Goal: Task Accomplishment & Management: Use online tool/utility

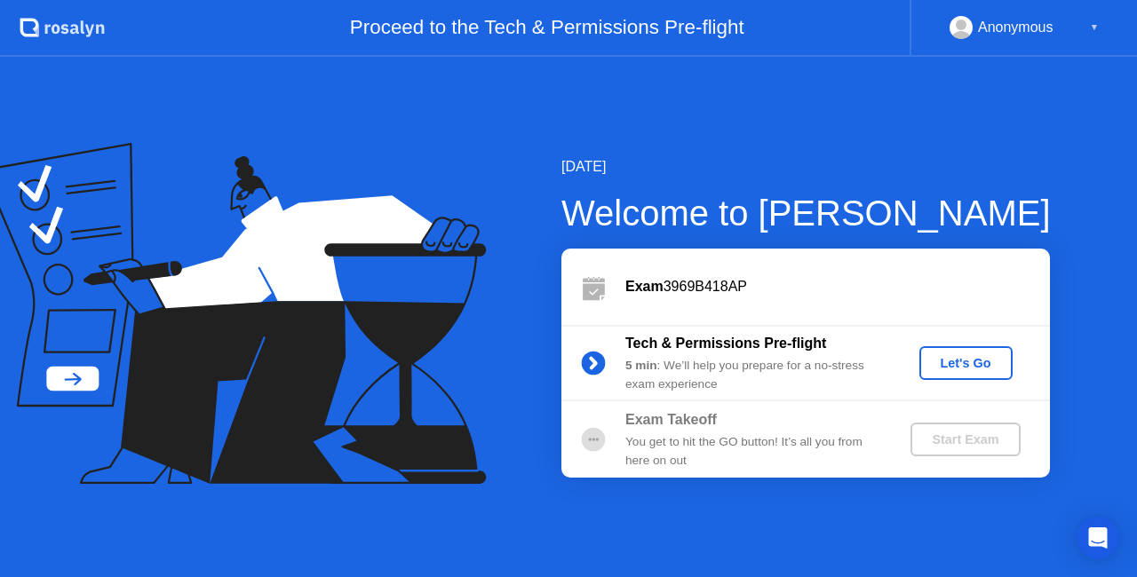
click at [981, 356] on div "Let's Go" at bounding box center [965, 363] width 79 height 14
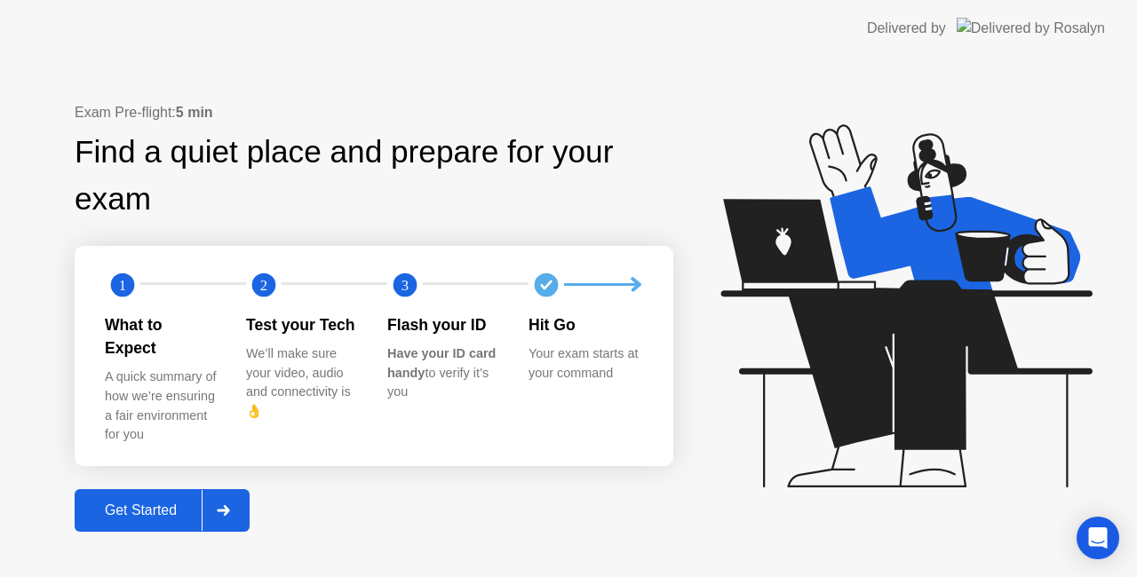
click at [229, 505] on icon at bounding box center [223, 510] width 12 height 11
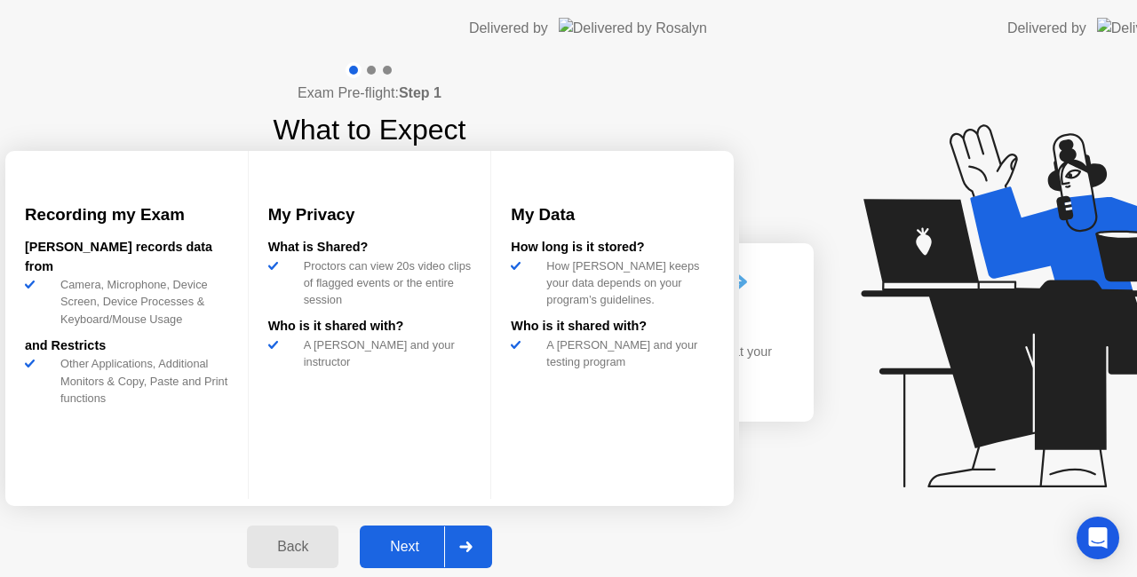
click at [487, 540] on div at bounding box center [465, 547] width 43 height 41
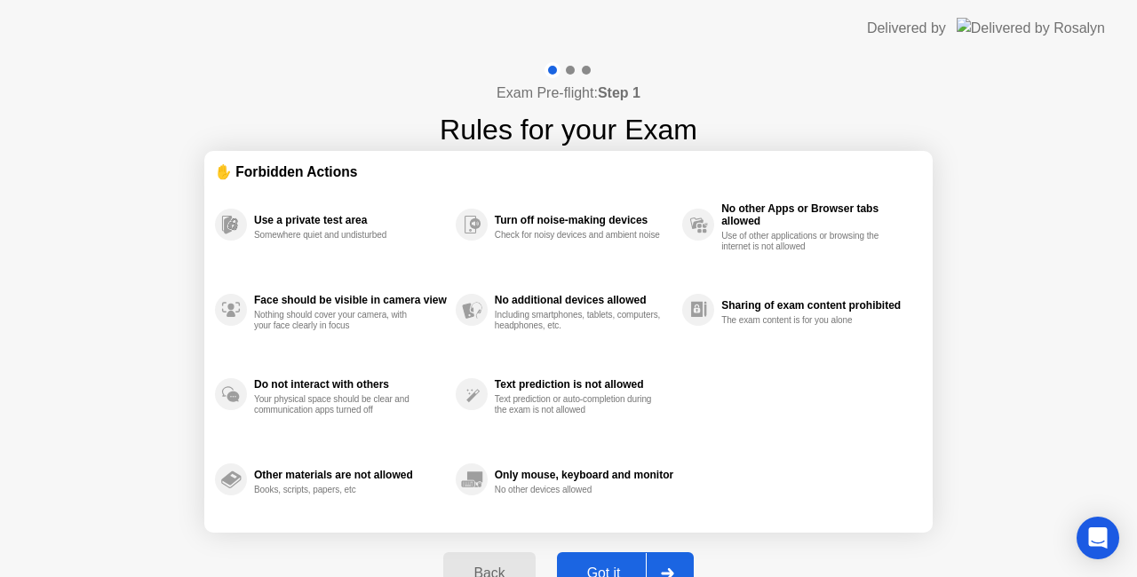
click at [668, 565] on div at bounding box center [667, 573] width 43 height 41
select select "Available cameras"
select select "Available speakers"
select select "Available microphones"
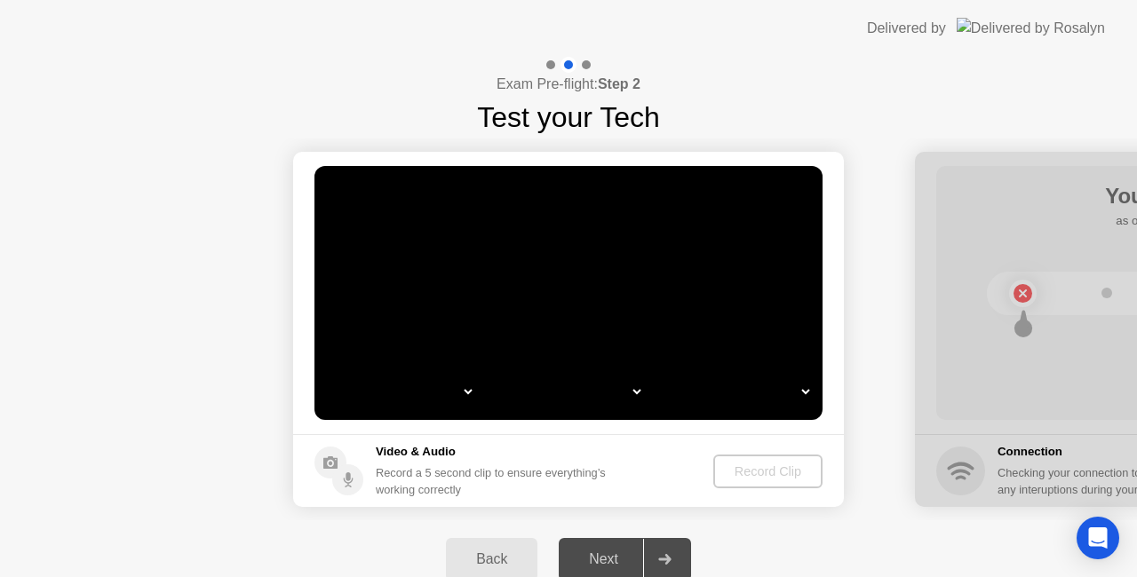
select select "*"
select select "**********"
select select "*******"
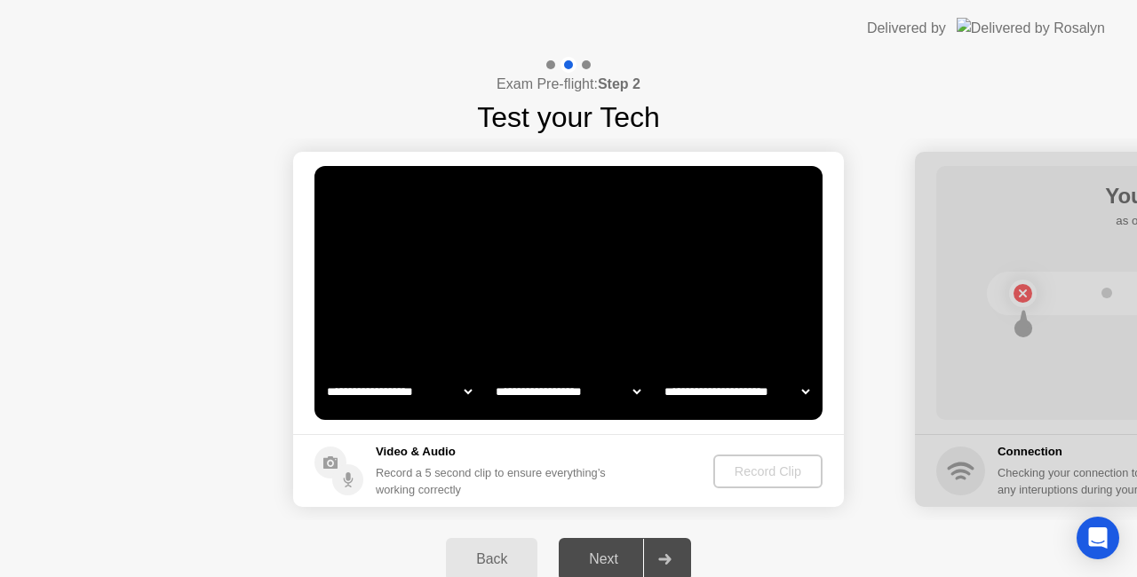
select select "*******"
click at [774, 465] on div "Record Clip" at bounding box center [767, 472] width 95 height 14
click at [773, 477] on div "Record Clip" at bounding box center [767, 472] width 95 height 14
click at [776, 473] on div "Record Clip" at bounding box center [767, 472] width 95 height 14
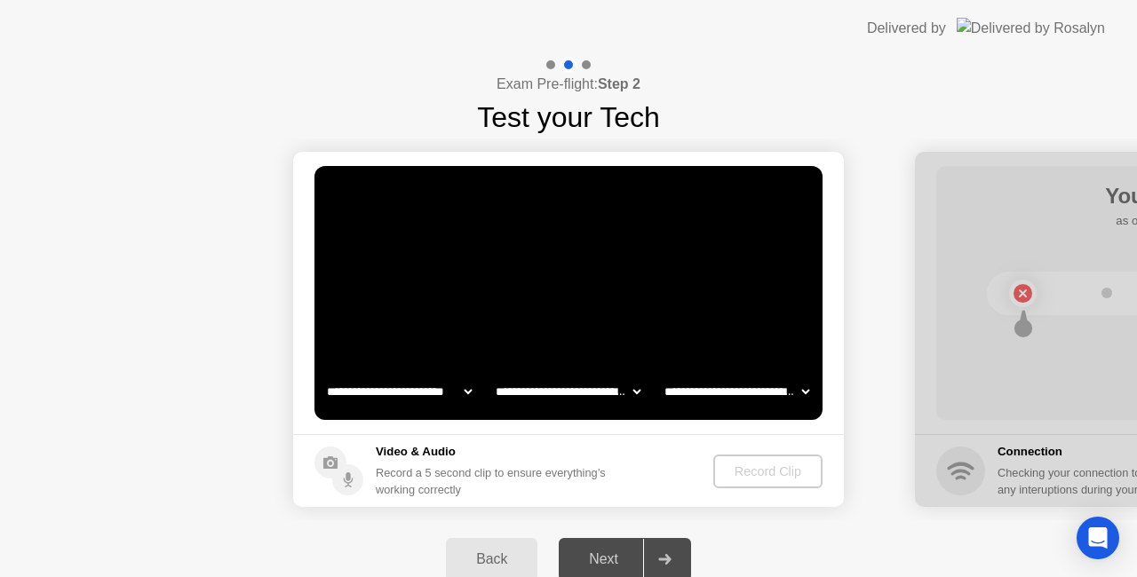
click at [613, 464] on div "Video & Audio Record a 5 second clip to ensure everything’s working correctly" at bounding box center [494, 470] width 237 height 55
click at [774, 467] on div "Record Clip" at bounding box center [767, 472] width 95 height 14
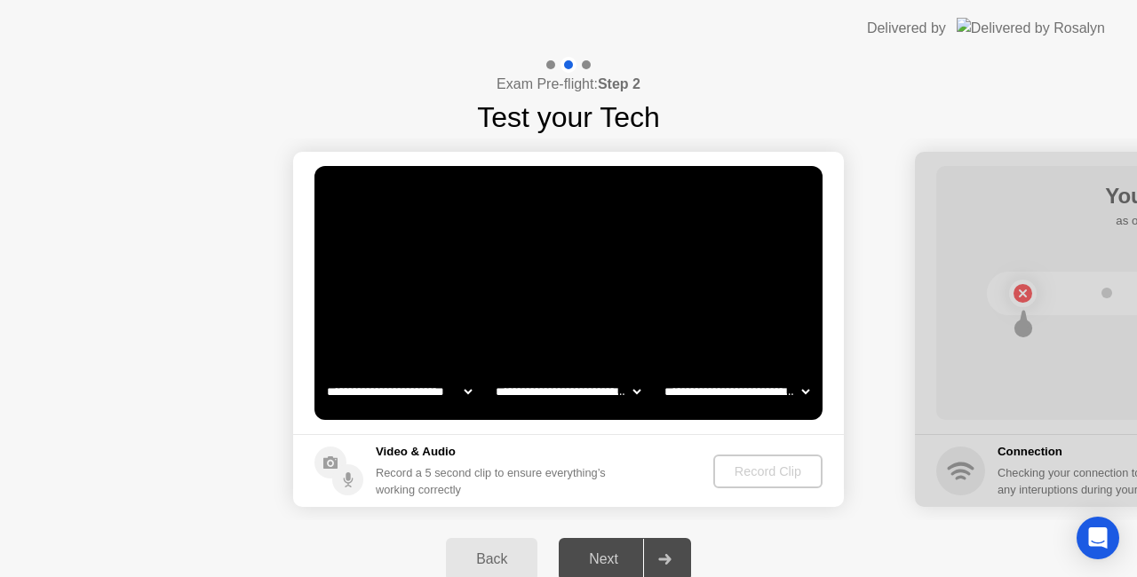
click at [774, 467] on div "Record Clip" at bounding box center [767, 472] width 95 height 14
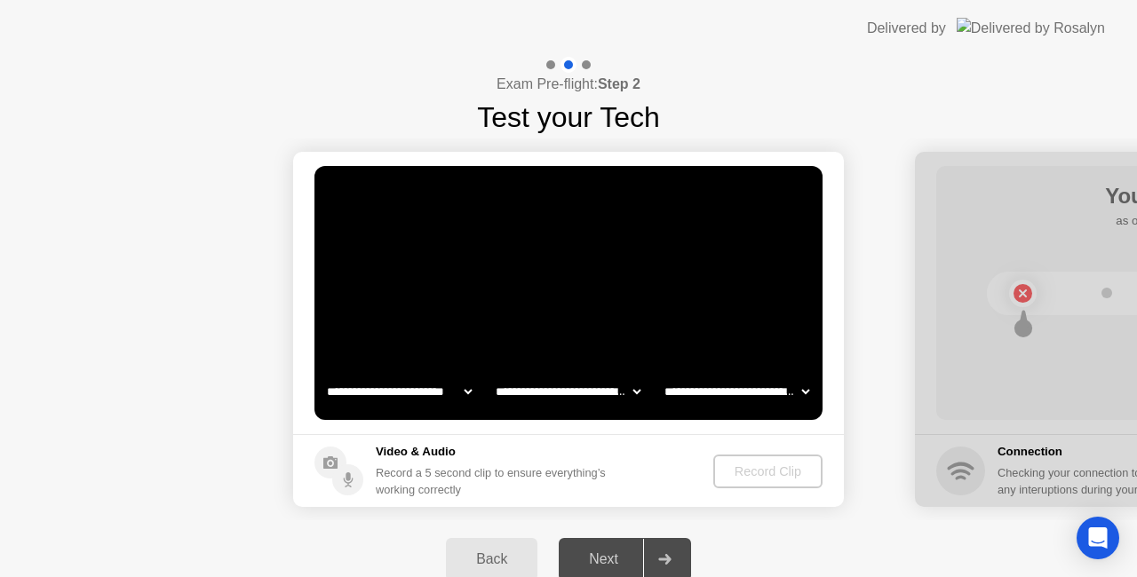
click at [771, 465] on div "Record Clip" at bounding box center [767, 472] width 95 height 14
click at [558, 391] on select "**********" at bounding box center [568, 392] width 152 height 36
click at [558, 390] on select "**********" at bounding box center [568, 392] width 152 height 36
click at [719, 389] on select "**********" at bounding box center [737, 392] width 152 height 36
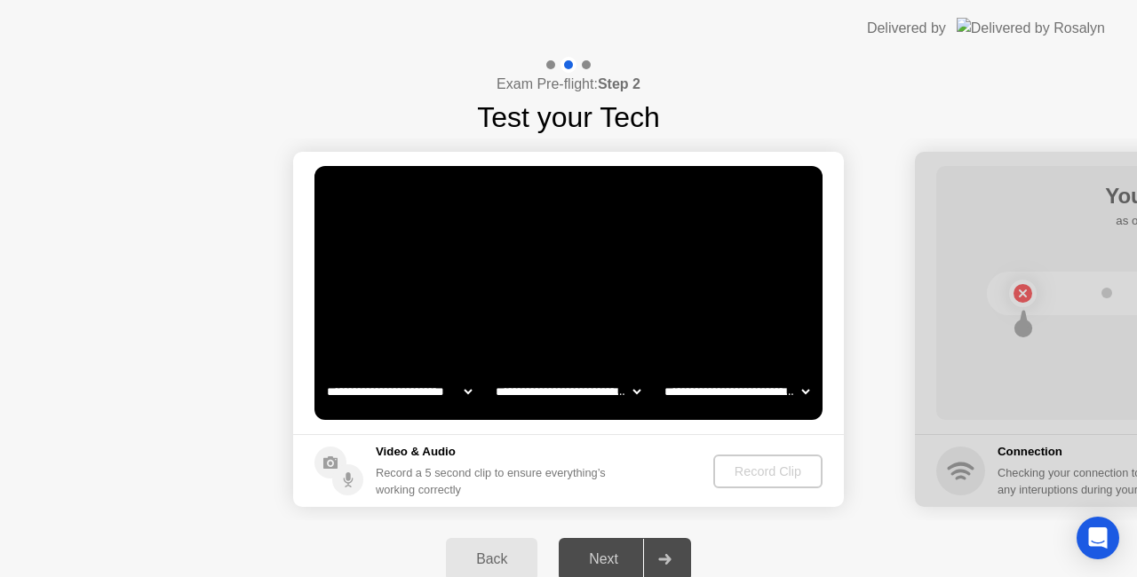
click at [719, 389] on select "**********" at bounding box center [737, 392] width 152 height 36
click at [396, 396] on select "**********" at bounding box center [399, 392] width 152 height 36
click at [716, 310] on video at bounding box center [568, 293] width 508 height 254
click at [752, 470] on div "Record Clip" at bounding box center [767, 472] width 95 height 14
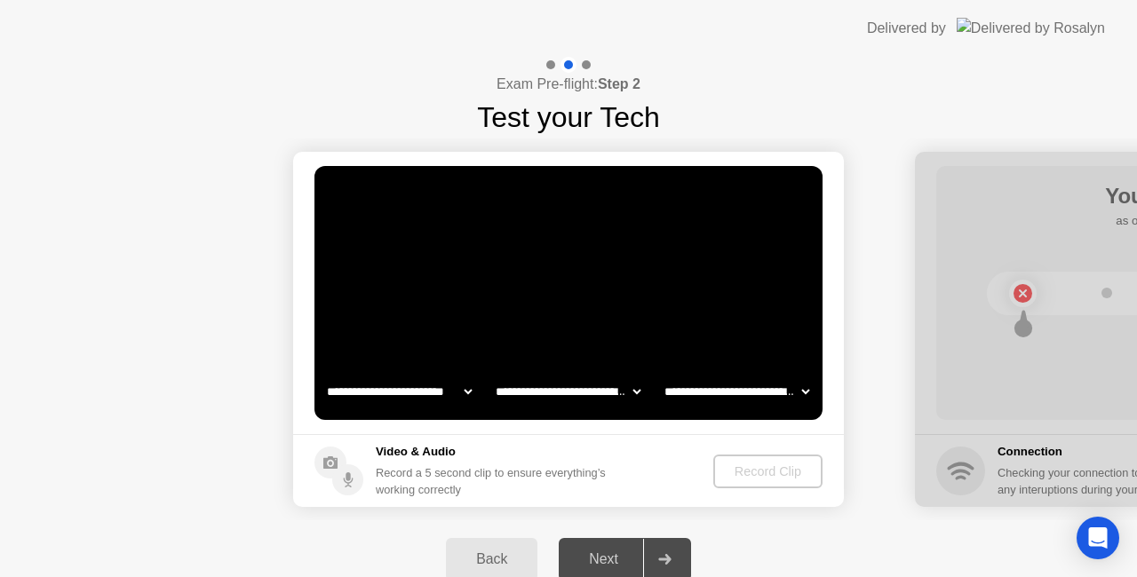
click at [752, 470] on div "Record Clip" at bounding box center [767, 472] width 95 height 14
click at [747, 473] on div "Record Clip" at bounding box center [767, 472] width 95 height 14
click at [759, 467] on div "Record Clip" at bounding box center [767, 472] width 95 height 14
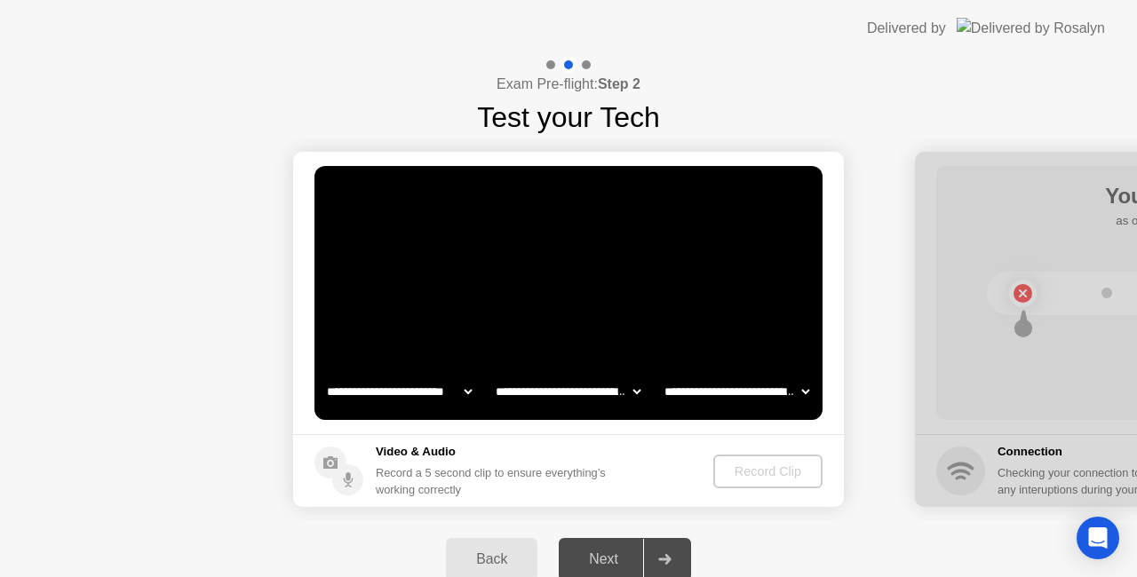
click at [760, 465] on div "Record Clip" at bounding box center [767, 472] width 95 height 14
click at [757, 471] on div "Record Clip" at bounding box center [767, 472] width 95 height 14
click at [782, 465] on div "Record Clip" at bounding box center [767, 472] width 95 height 14
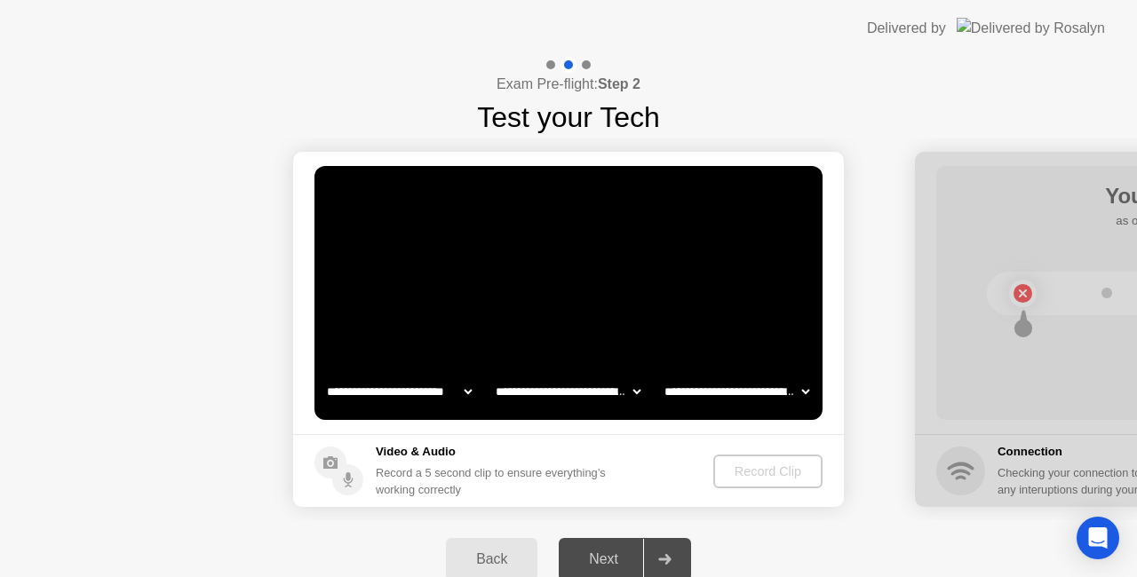
click at [787, 474] on div "Record Clip" at bounding box center [767, 472] width 95 height 14
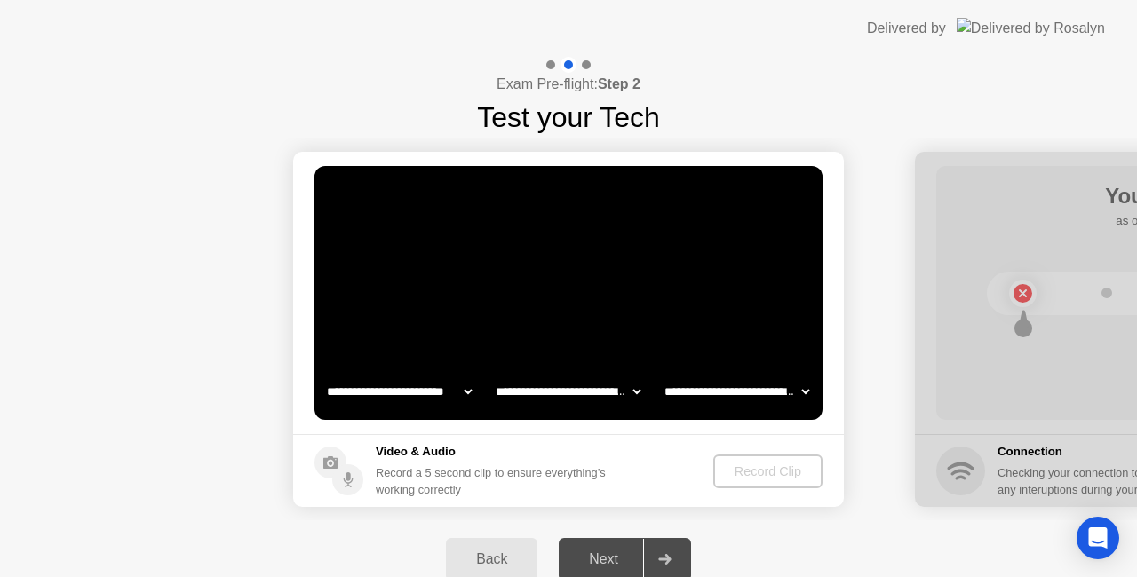
click at [591, 389] on select "**********" at bounding box center [568, 392] width 152 height 36
select select "**********"
click at [492, 374] on select "**********" at bounding box center [568, 392] width 152 height 36
click at [775, 478] on div "Record Clip" at bounding box center [767, 472] width 95 height 14
click at [773, 472] on div "Record Clip" at bounding box center [767, 472] width 95 height 14
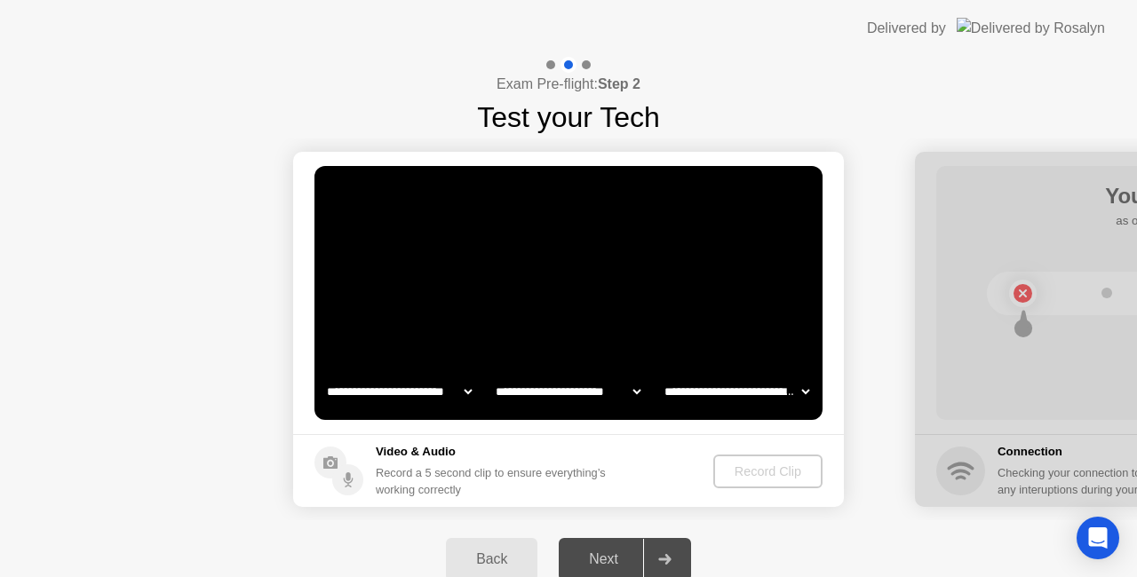
click at [773, 472] on div "Record Clip" at bounding box center [767, 472] width 95 height 14
click at [766, 465] on div "Record Clip" at bounding box center [767, 472] width 95 height 14
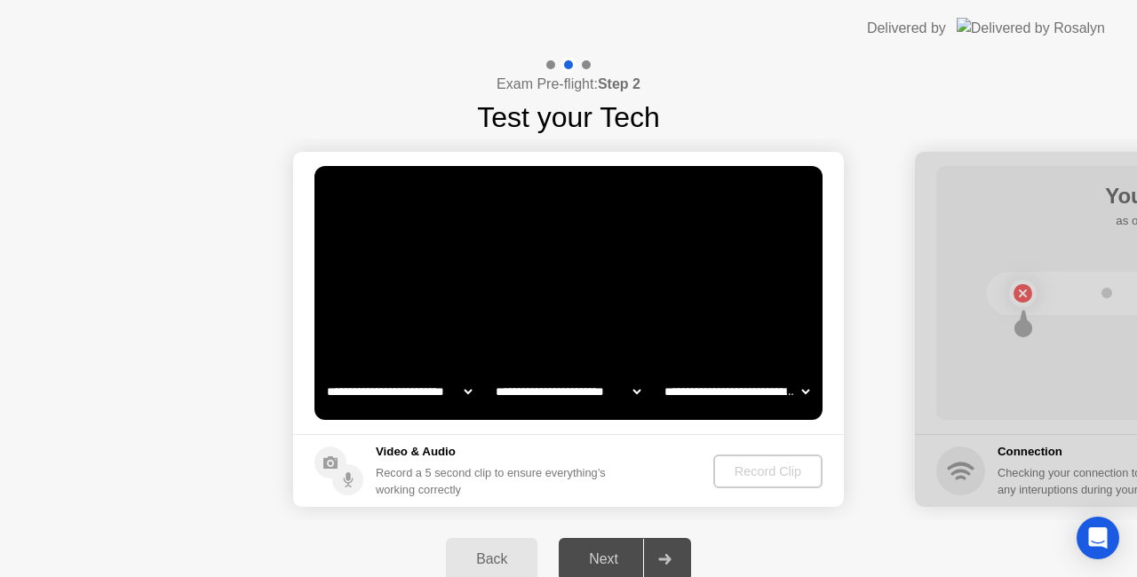
click at [766, 465] on div "Record Clip" at bounding box center [767, 472] width 95 height 14
click at [743, 322] on video at bounding box center [568, 293] width 508 height 254
click at [732, 394] on select "**********" at bounding box center [737, 392] width 152 height 36
select select "**********"
click at [661, 374] on select "**********" at bounding box center [737, 392] width 152 height 36
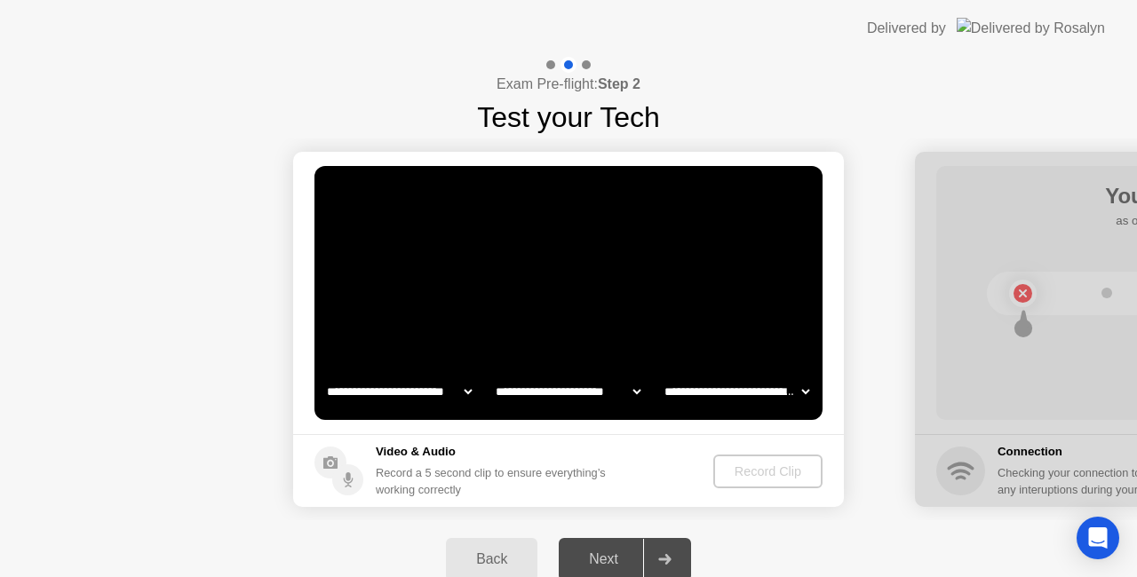
click at [755, 474] on div "Record Clip" at bounding box center [767, 472] width 95 height 14
click at [457, 389] on select "**********" at bounding box center [399, 392] width 152 height 36
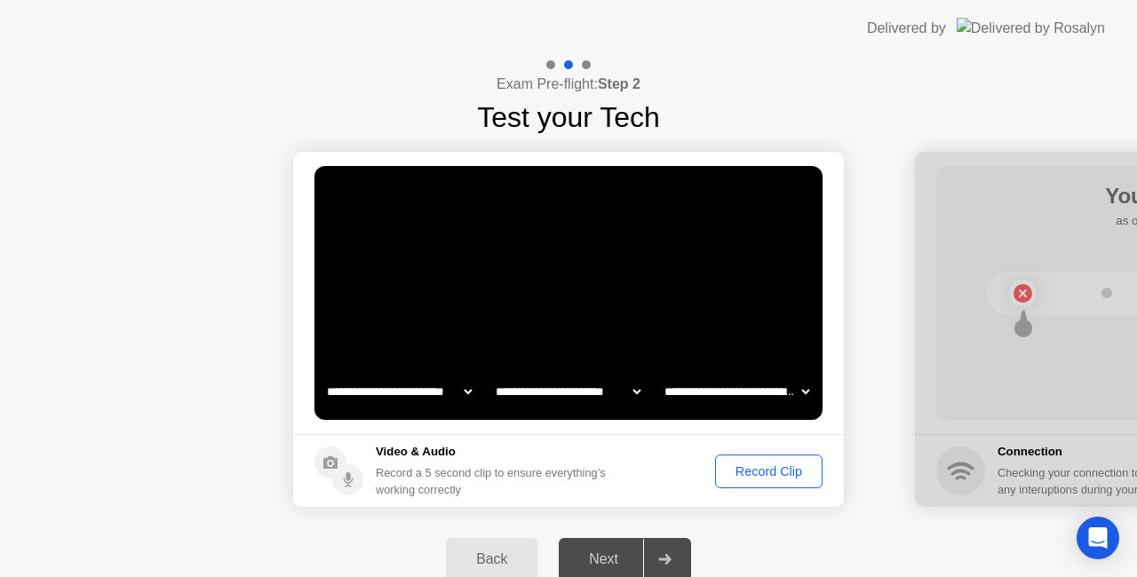
click at [766, 473] on div "Record Clip" at bounding box center [768, 472] width 95 height 14
click at [771, 469] on div "Record Clip" at bounding box center [768, 472] width 95 height 14
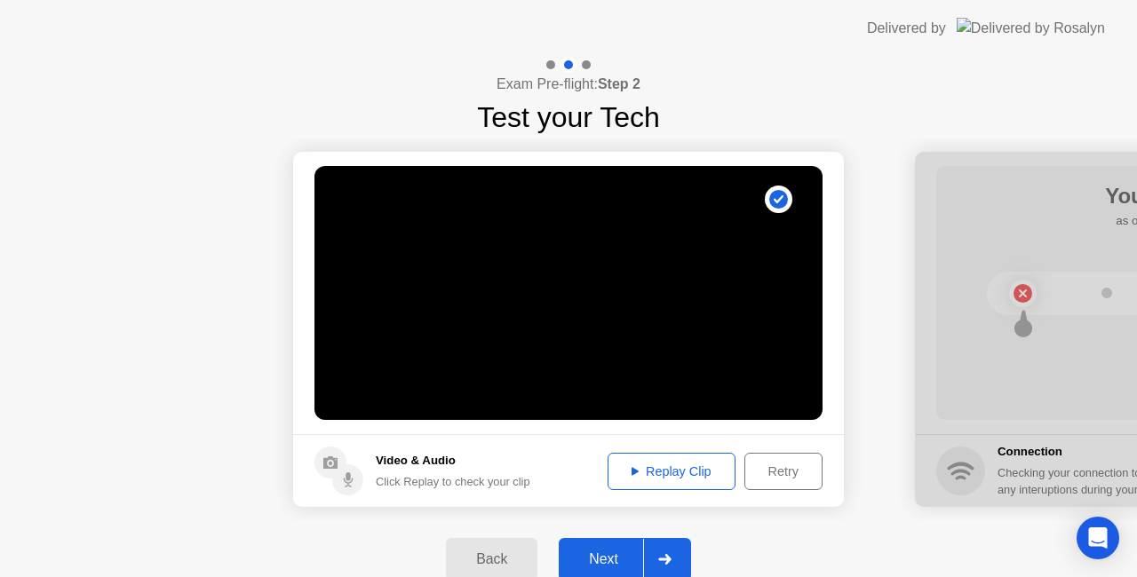
click at [638, 468] on div "Replay Clip" at bounding box center [671, 472] width 115 height 14
click at [672, 560] on div at bounding box center [664, 559] width 43 height 41
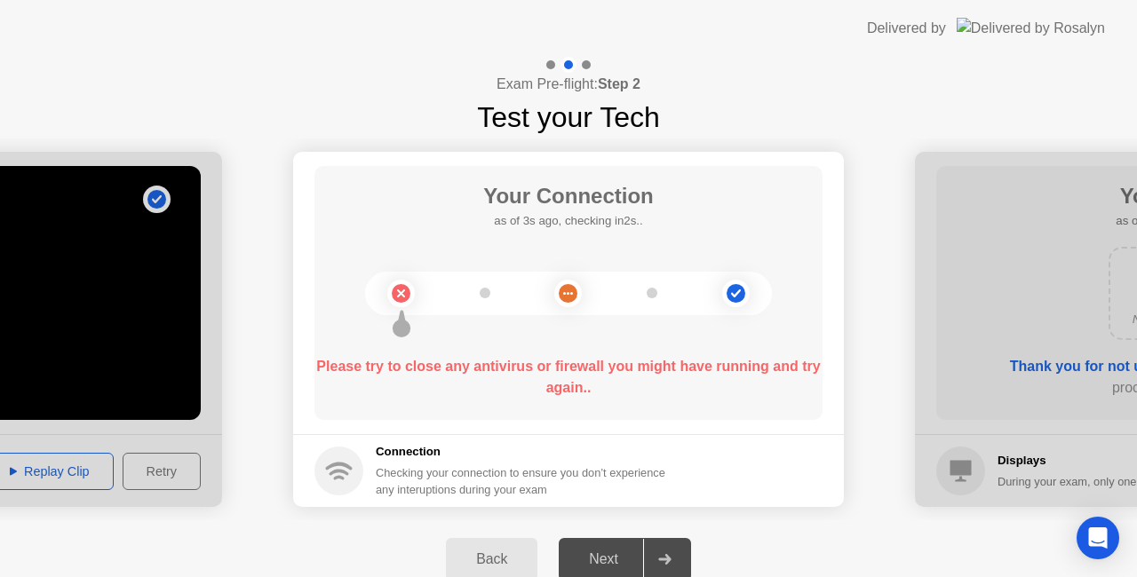
click at [731, 368] on b "Please try to close any antivirus or firewall you might have running and try ag…" at bounding box center [568, 377] width 504 height 36
click at [604, 366] on b "Please try to close any antivirus or firewall you might have running and try ag…" at bounding box center [568, 377] width 504 height 36
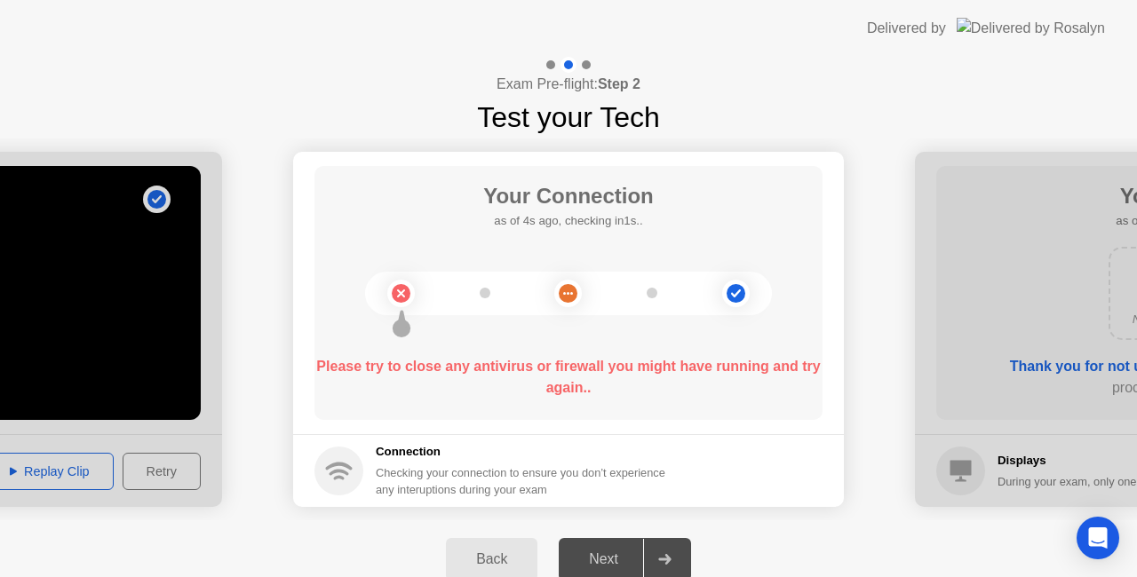
click at [561, 282] on div "Your Connection as of 4s ago, checking in1s.. Please try to close any antivirus…" at bounding box center [568, 293] width 508 height 254
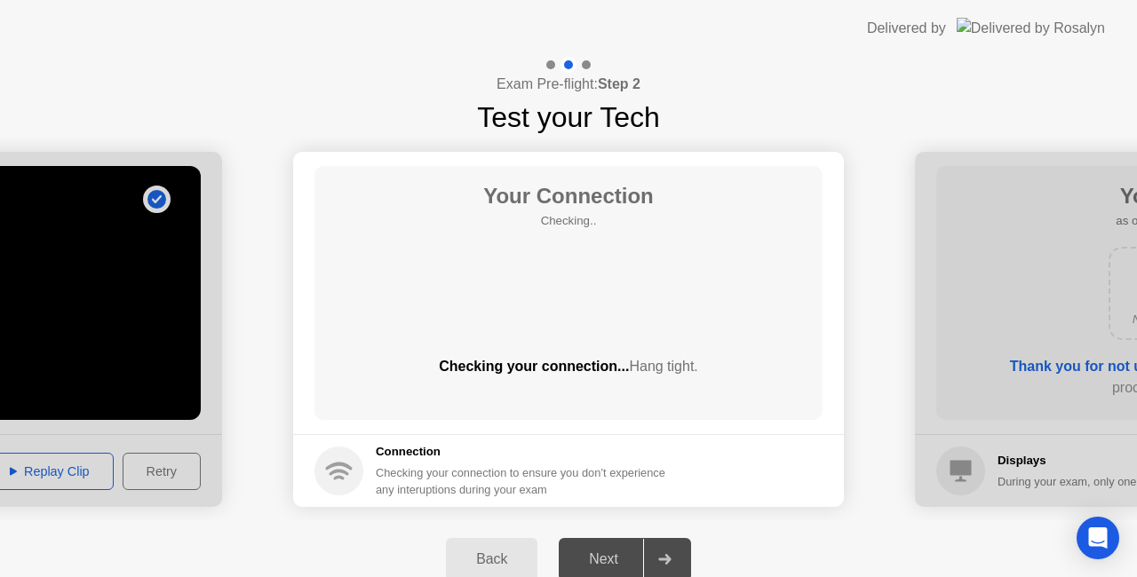
click at [632, 314] on div "Your Connection Checking.. Checking your connection... Hang tight." at bounding box center [568, 293] width 508 height 254
click at [533, 370] on div "Checking your connection... Hang tight." at bounding box center [568, 366] width 508 height 21
click at [714, 364] on div "Checking your connection... Hang tight." at bounding box center [568, 366] width 508 height 21
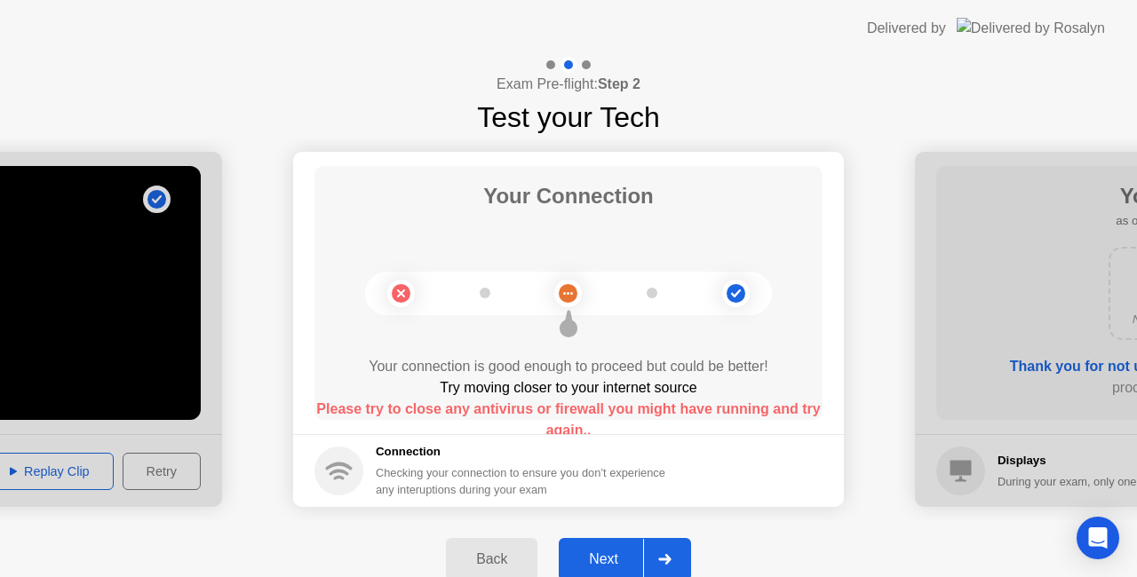
click at [682, 409] on b "Please try to close any antivirus or firewall you might have running and try ag…" at bounding box center [568, 420] width 504 height 36
click at [654, 309] on div at bounding box center [568, 294] width 407 height 44
click at [606, 293] on div at bounding box center [568, 294] width 407 height 44
click at [670, 563] on icon at bounding box center [664, 559] width 13 height 11
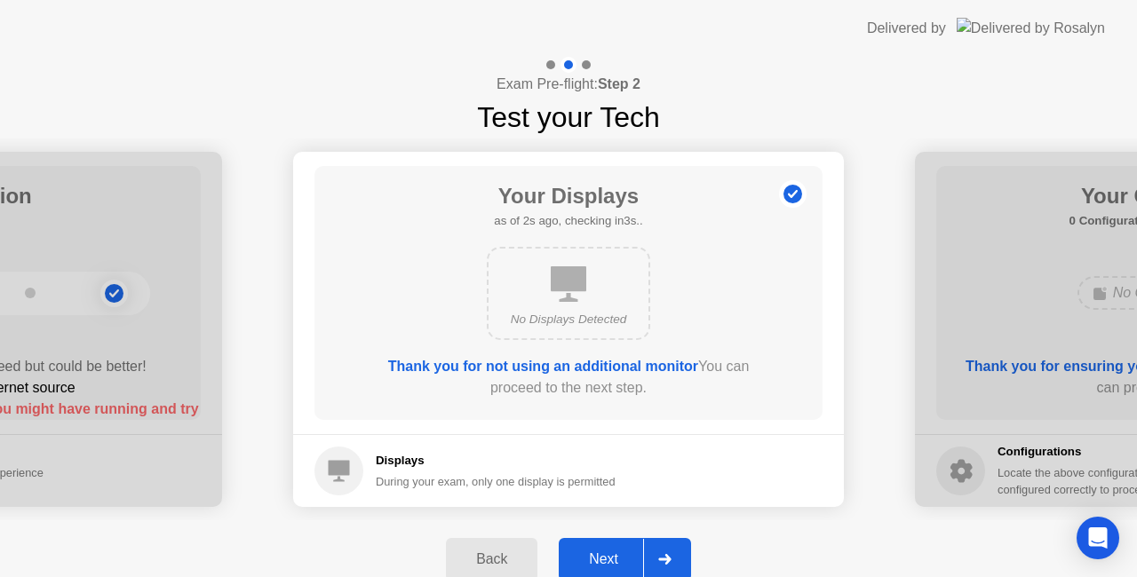
click at [682, 553] on div at bounding box center [664, 559] width 43 height 41
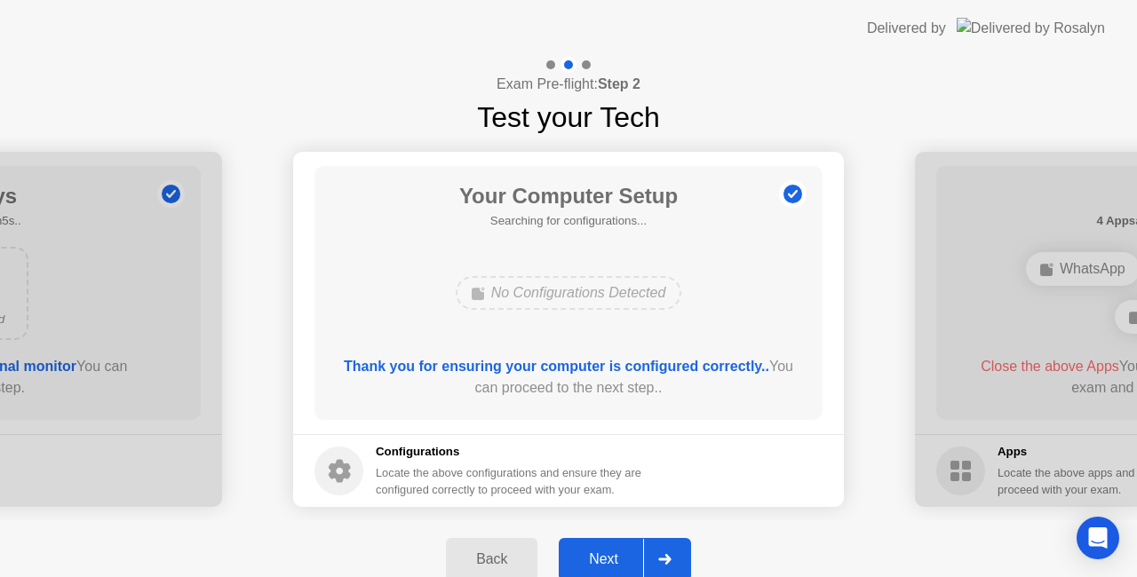
click at [672, 554] on div at bounding box center [664, 559] width 43 height 41
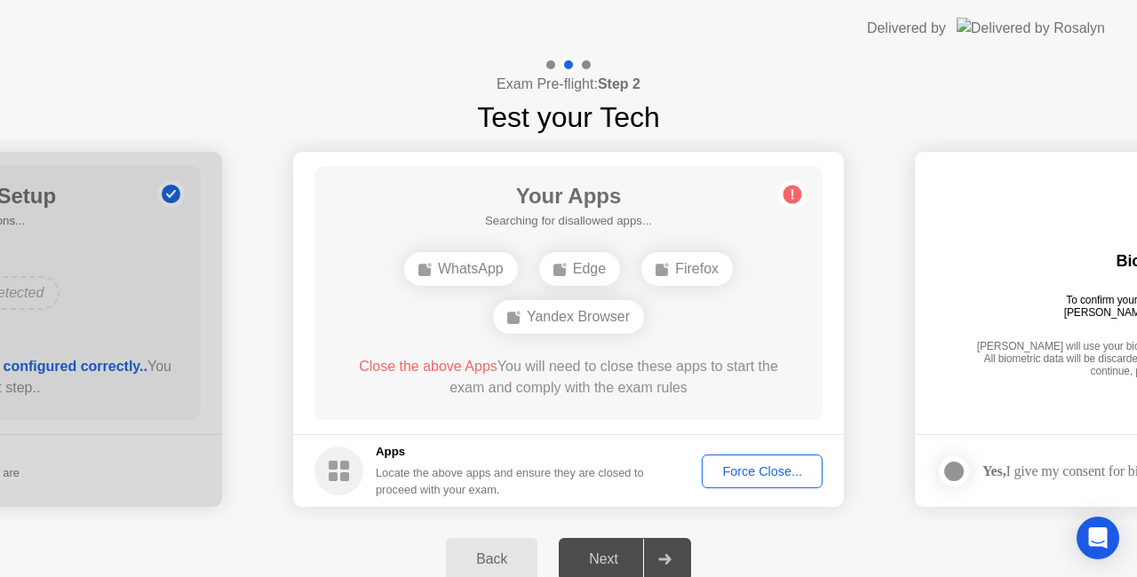
click at [762, 472] on div "Force Close..." at bounding box center [762, 472] width 108 height 14
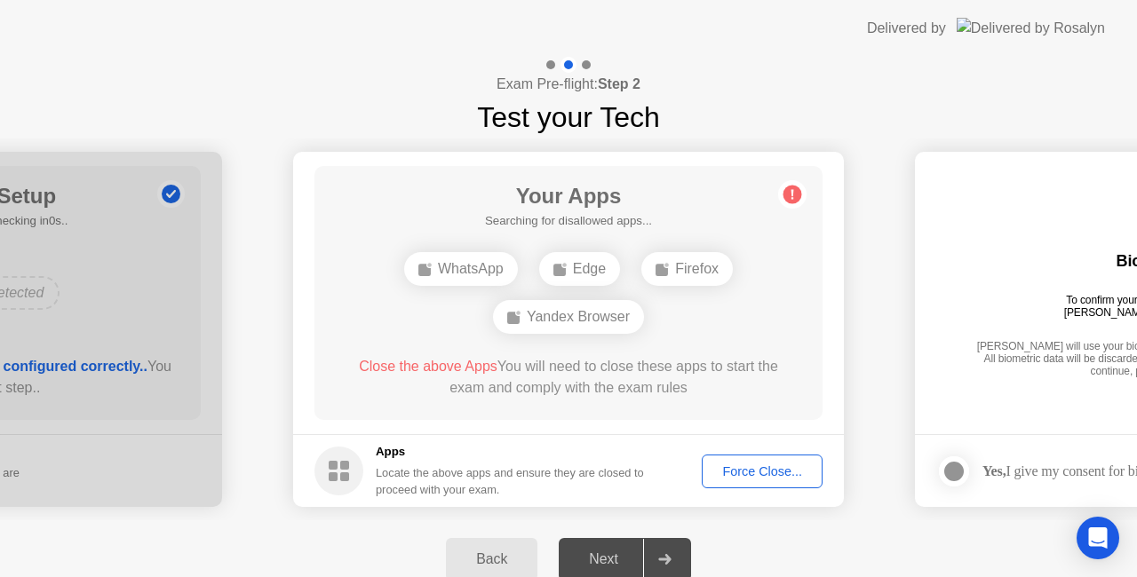
click at [771, 474] on div "Force Close..." at bounding box center [762, 472] width 108 height 14
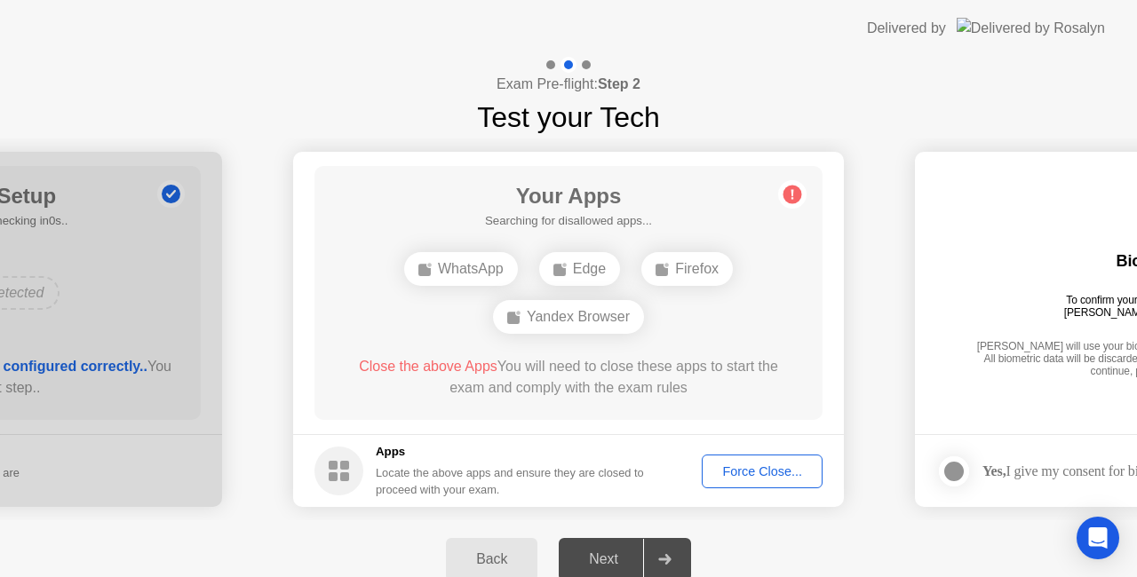
click at [789, 194] on circle at bounding box center [792, 195] width 19 height 19
click at [744, 472] on div "Force Close..." at bounding box center [762, 472] width 108 height 14
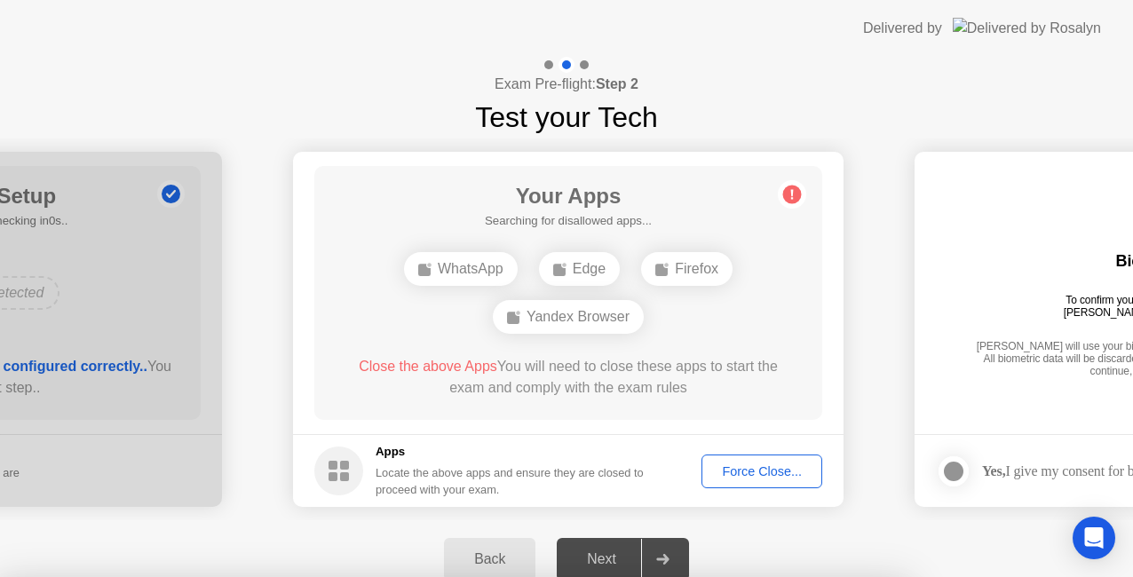
drag, startPoint x: 574, startPoint y: 306, endPoint x: 581, endPoint y: 261, distance: 45.0
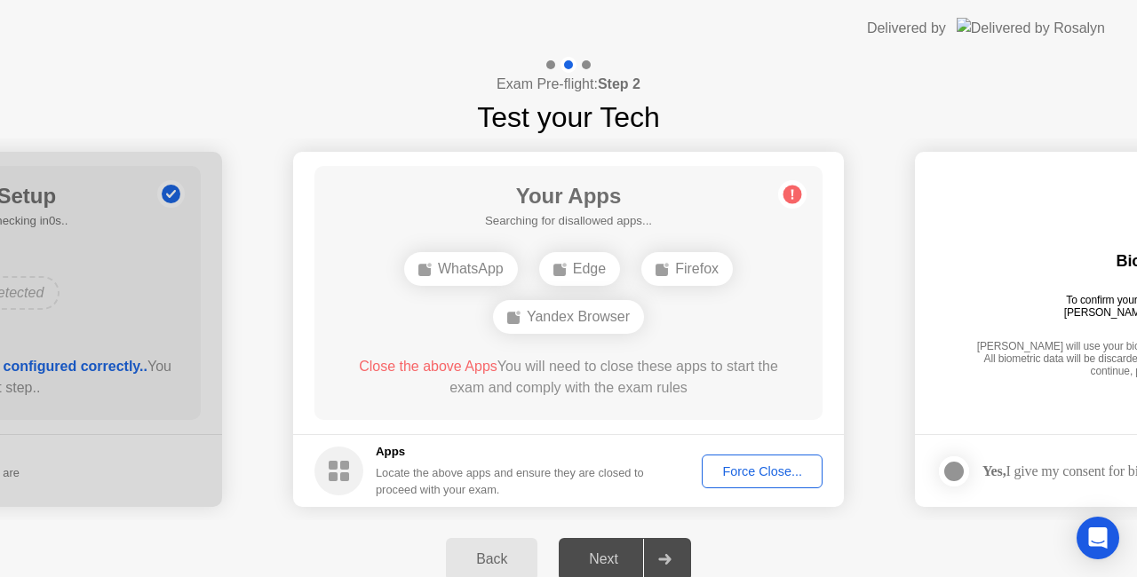
click at [766, 473] on div "Force Close..." at bounding box center [762, 472] width 108 height 14
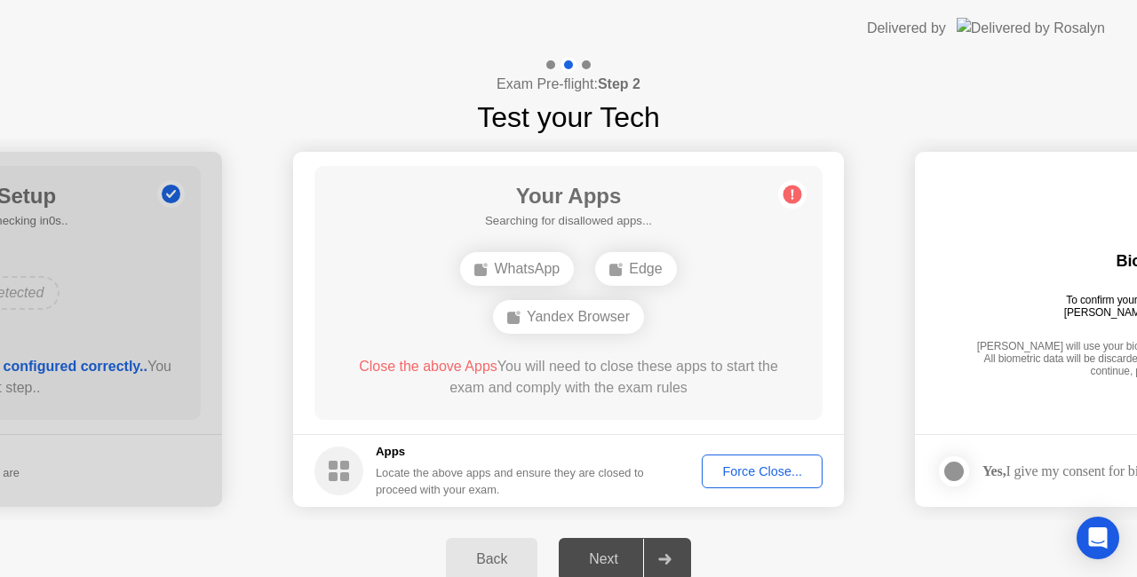
click at [773, 475] on div "Force Close..." at bounding box center [762, 472] width 108 height 14
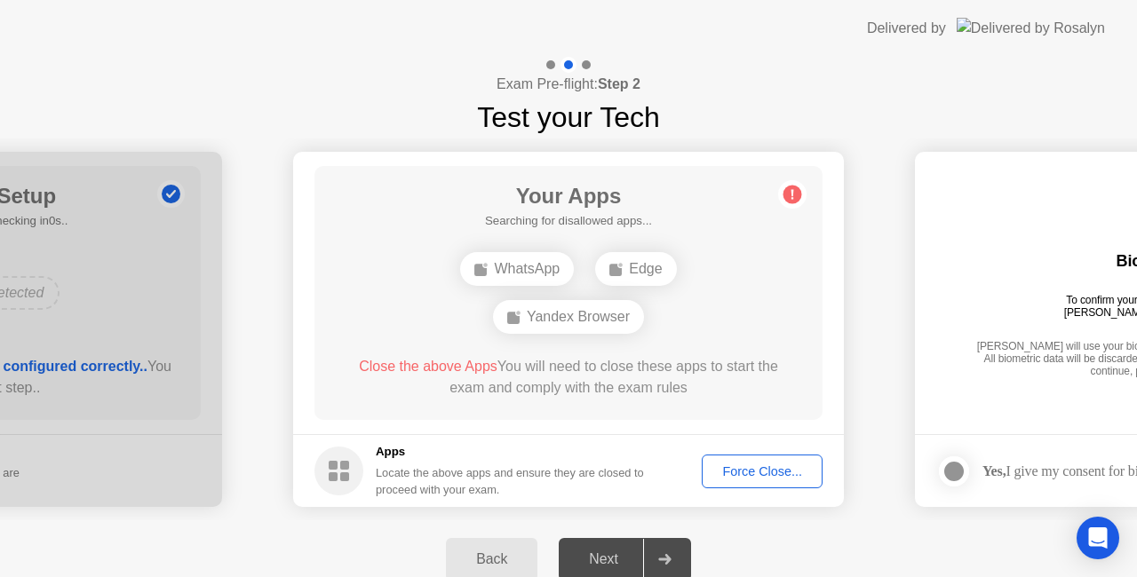
click at [770, 479] on div "Force Close..." at bounding box center [762, 472] width 108 height 14
click at [737, 472] on div "Force Close..." at bounding box center [762, 472] width 108 height 14
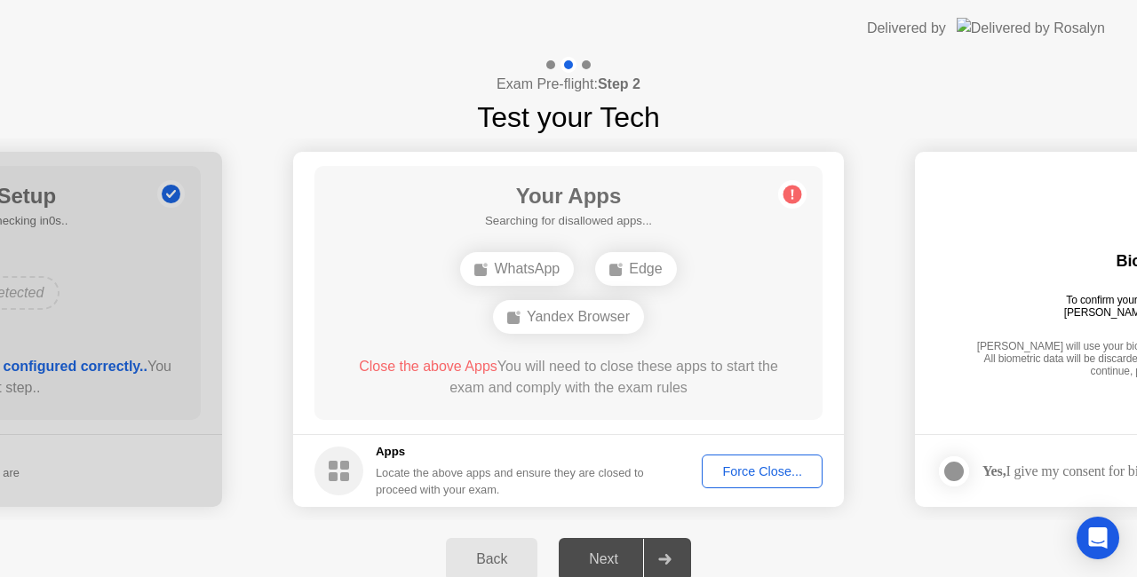
click at [442, 364] on span "Close the above Apps" at bounding box center [428, 366] width 139 height 15
click at [442, 368] on span "Close the above Apps" at bounding box center [428, 366] width 139 height 15
click at [759, 473] on div "Force Close..." at bounding box center [762, 472] width 108 height 14
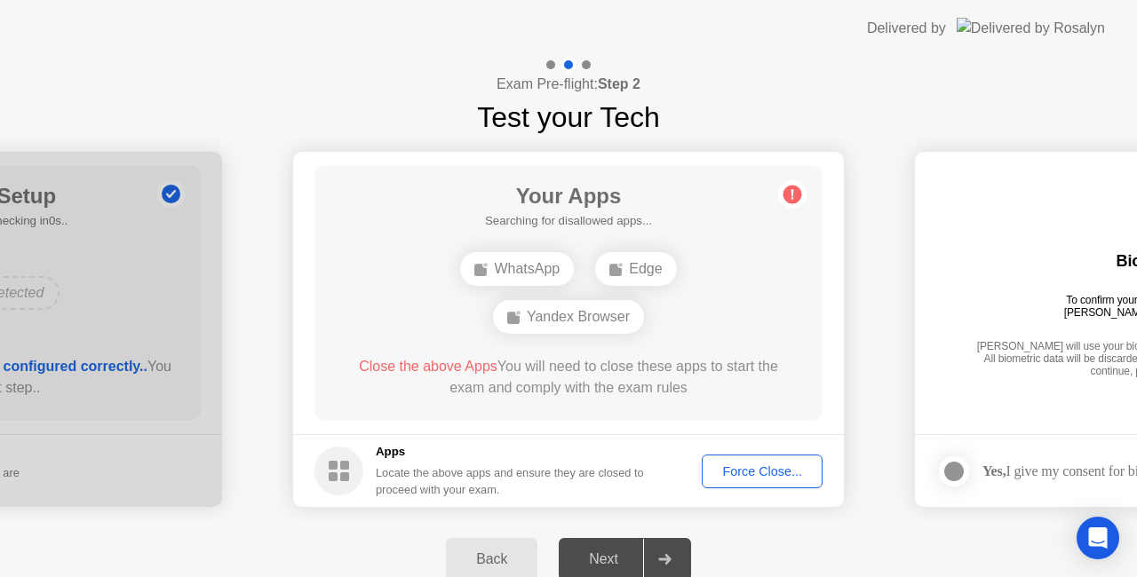
click at [433, 366] on span "Close the above Apps" at bounding box center [428, 366] width 139 height 15
click at [777, 469] on div "Force Close..." at bounding box center [762, 472] width 108 height 14
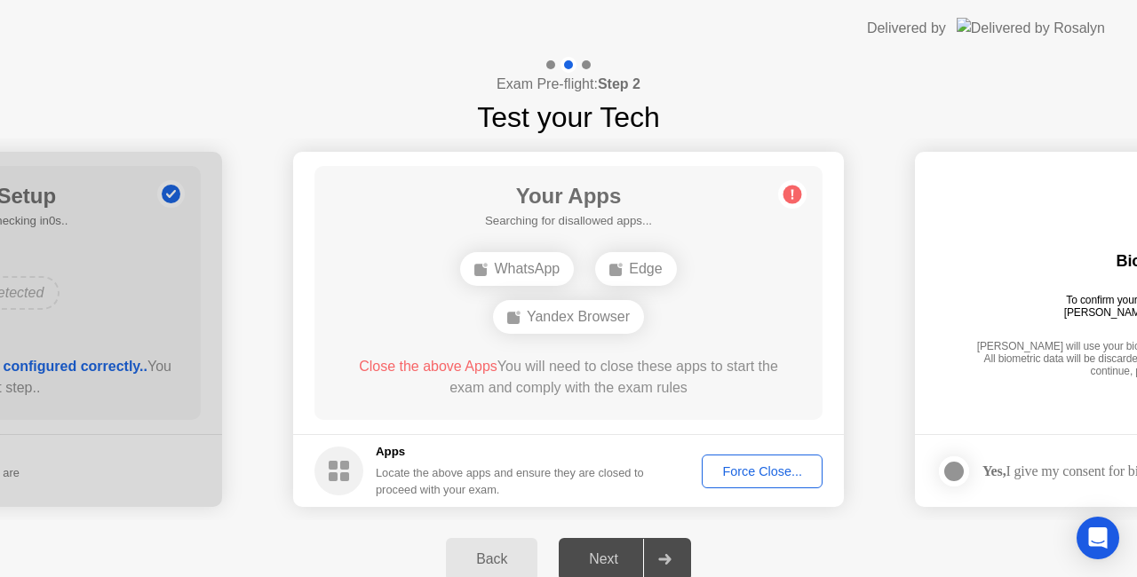
click at [780, 468] on div "Force Close..." at bounding box center [762, 472] width 108 height 14
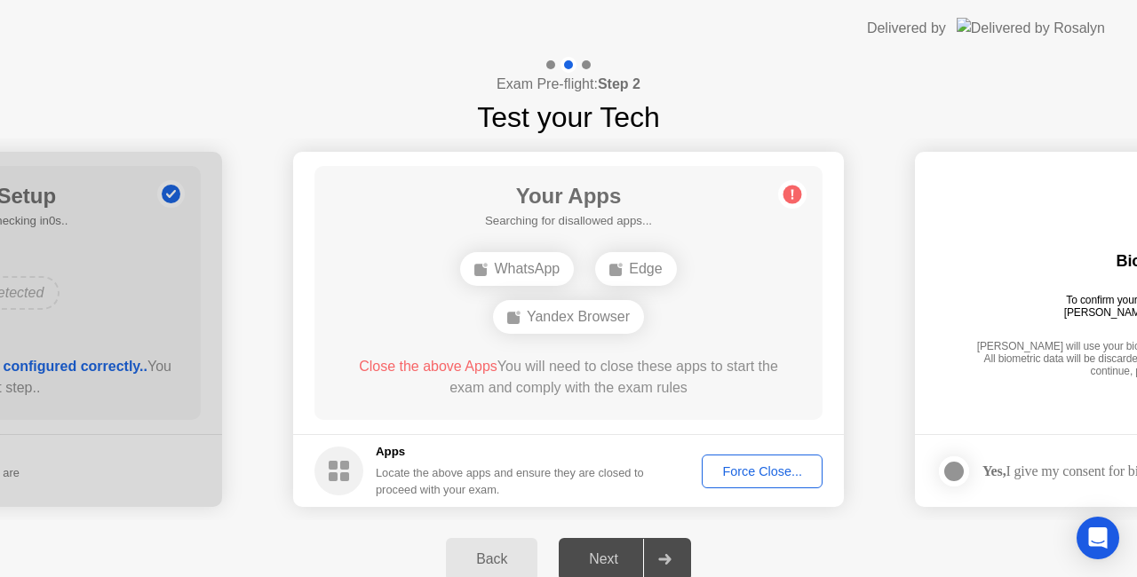
click at [772, 467] on div "Force Close..." at bounding box center [762, 472] width 108 height 14
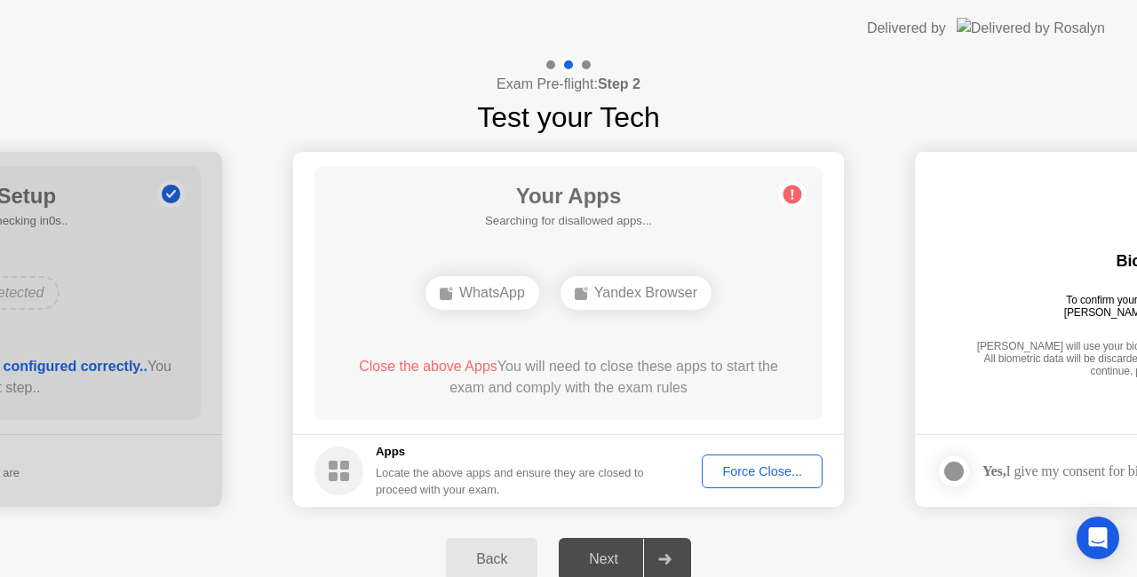
click at [791, 195] on circle at bounding box center [792, 195] width 19 height 19
click at [820, 83] on div "Exam Pre-flight: Step 2 Test your Tech" at bounding box center [568, 98] width 1137 height 82
